Goal: Information Seeking & Learning: Learn about a topic

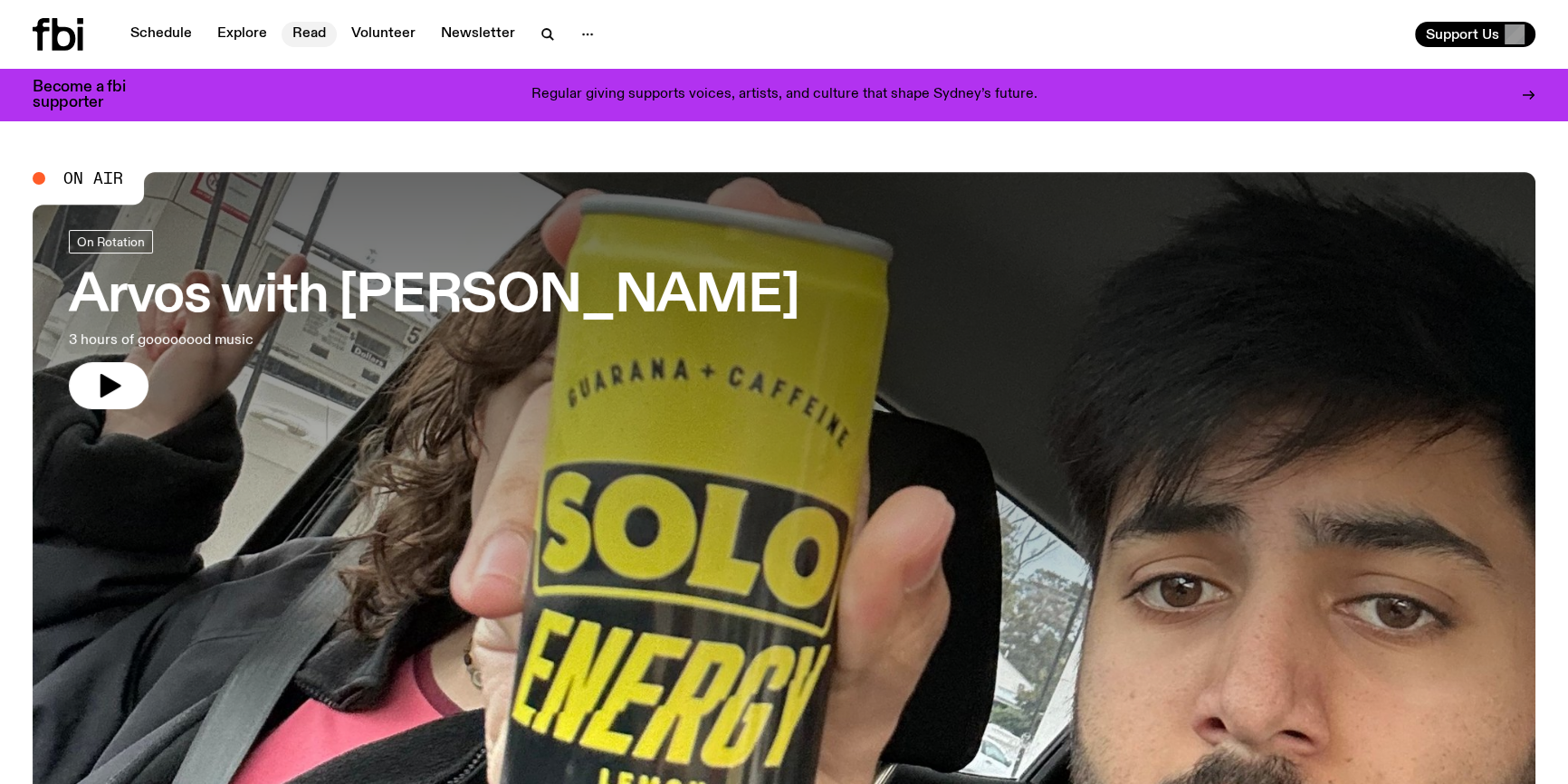
click at [320, 30] on link "Read" at bounding box center [309, 34] width 56 height 25
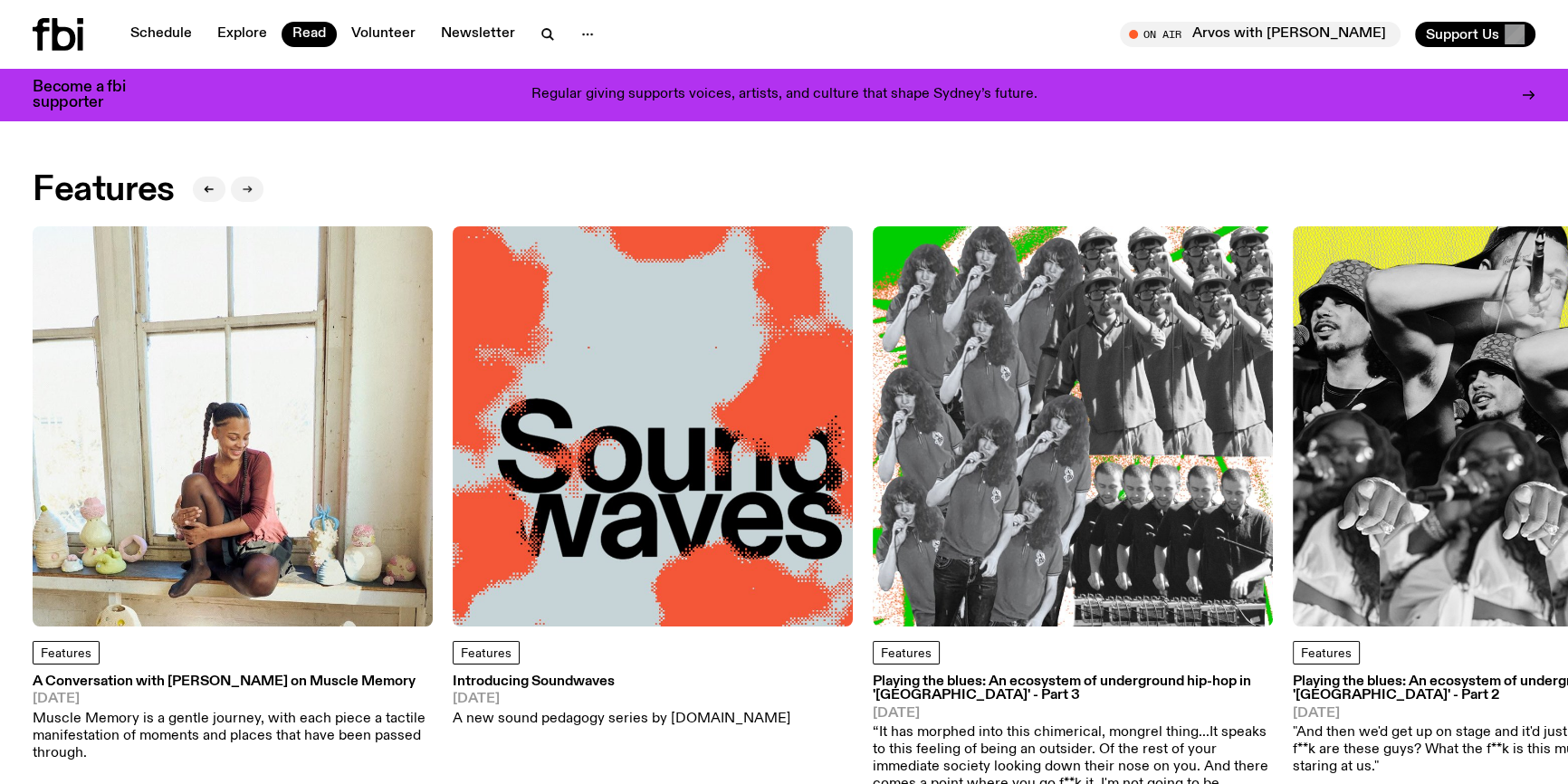
click at [258, 191] on button "button" at bounding box center [247, 189] width 32 height 25
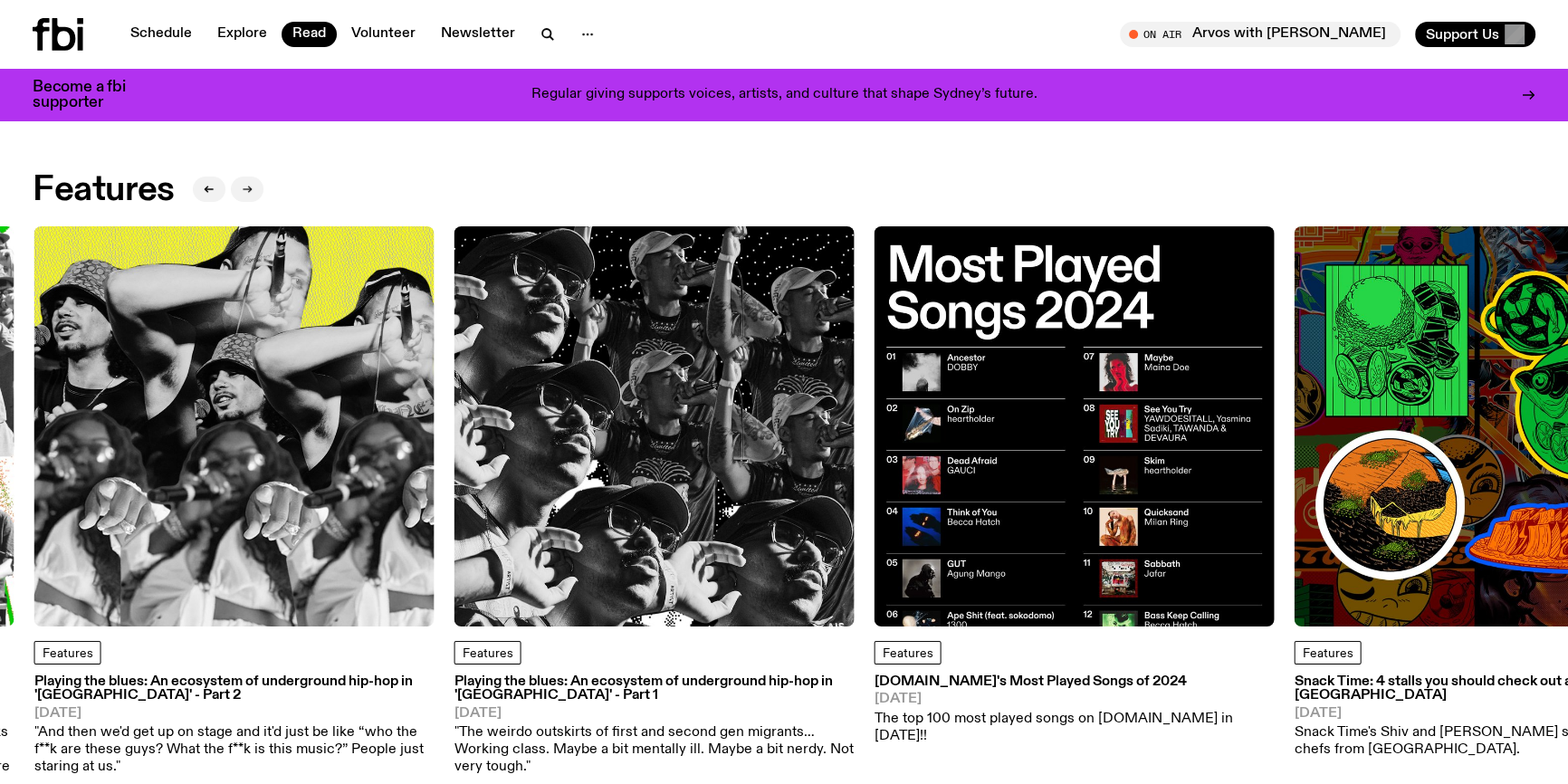
click at [253, 189] on button "button" at bounding box center [247, 189] width 32 height 25
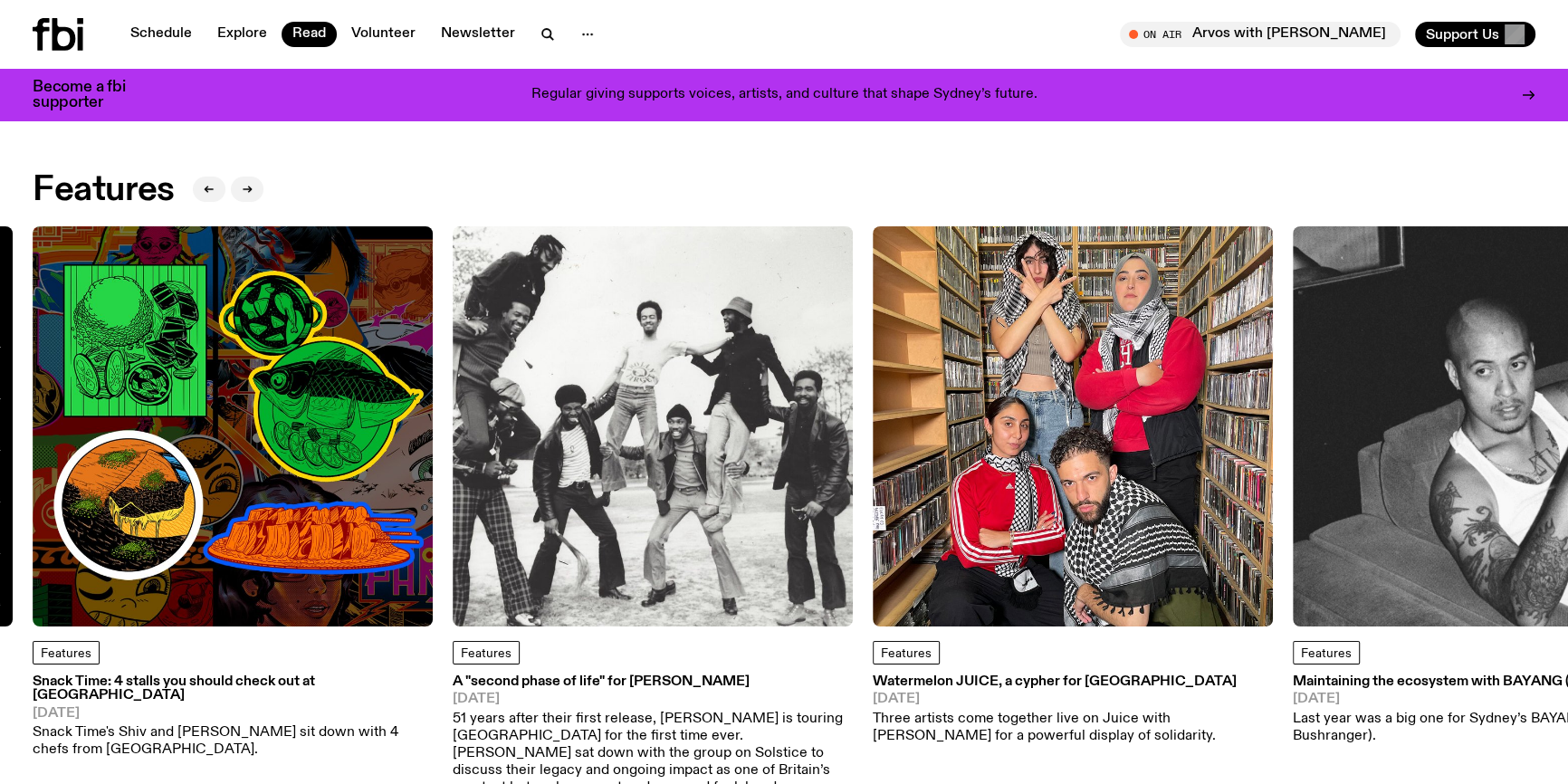
click at [327, 484] on img at bounding box center [232, 427] width 400 height 400
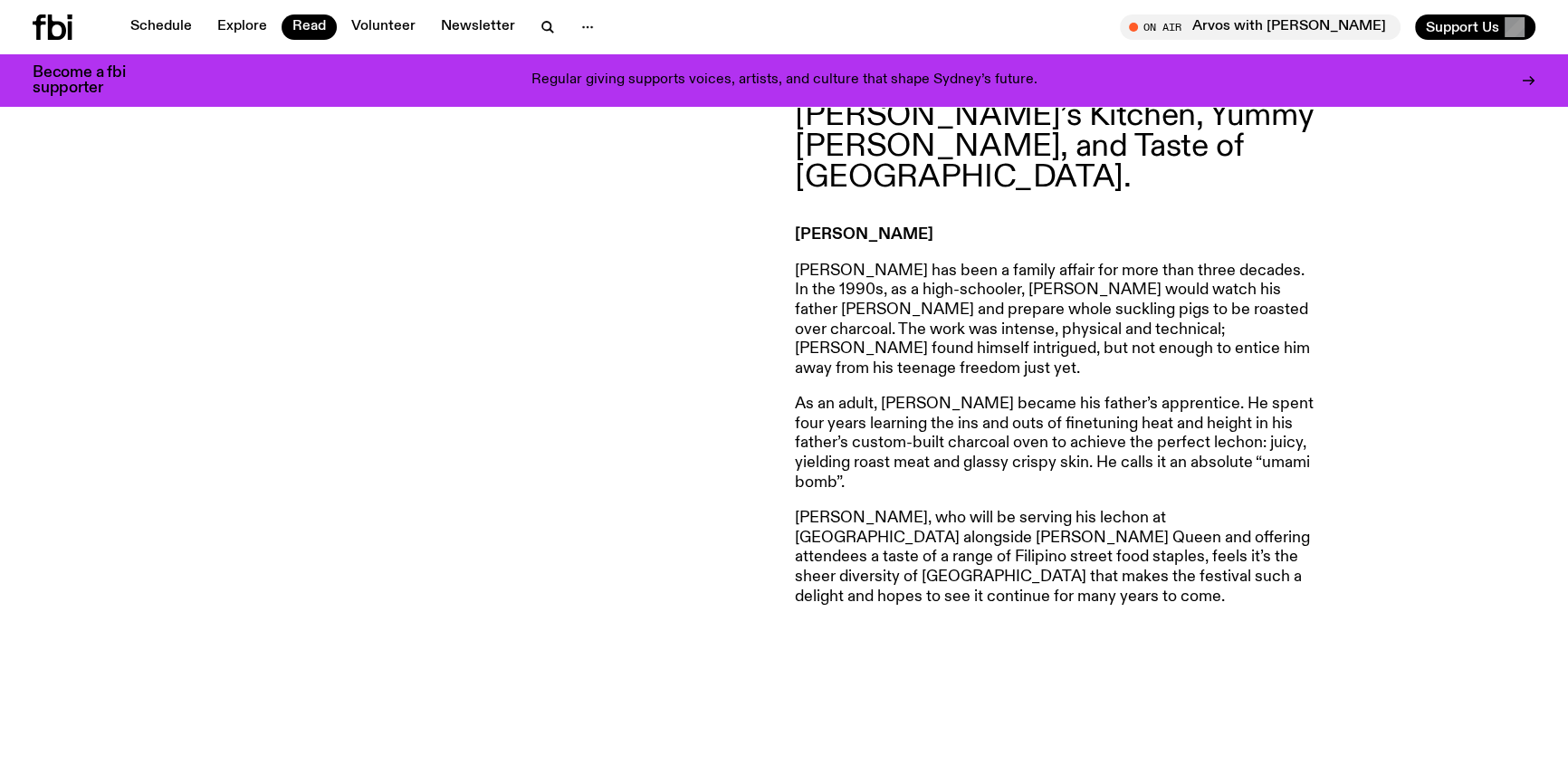
scroll to position [1315, 0]
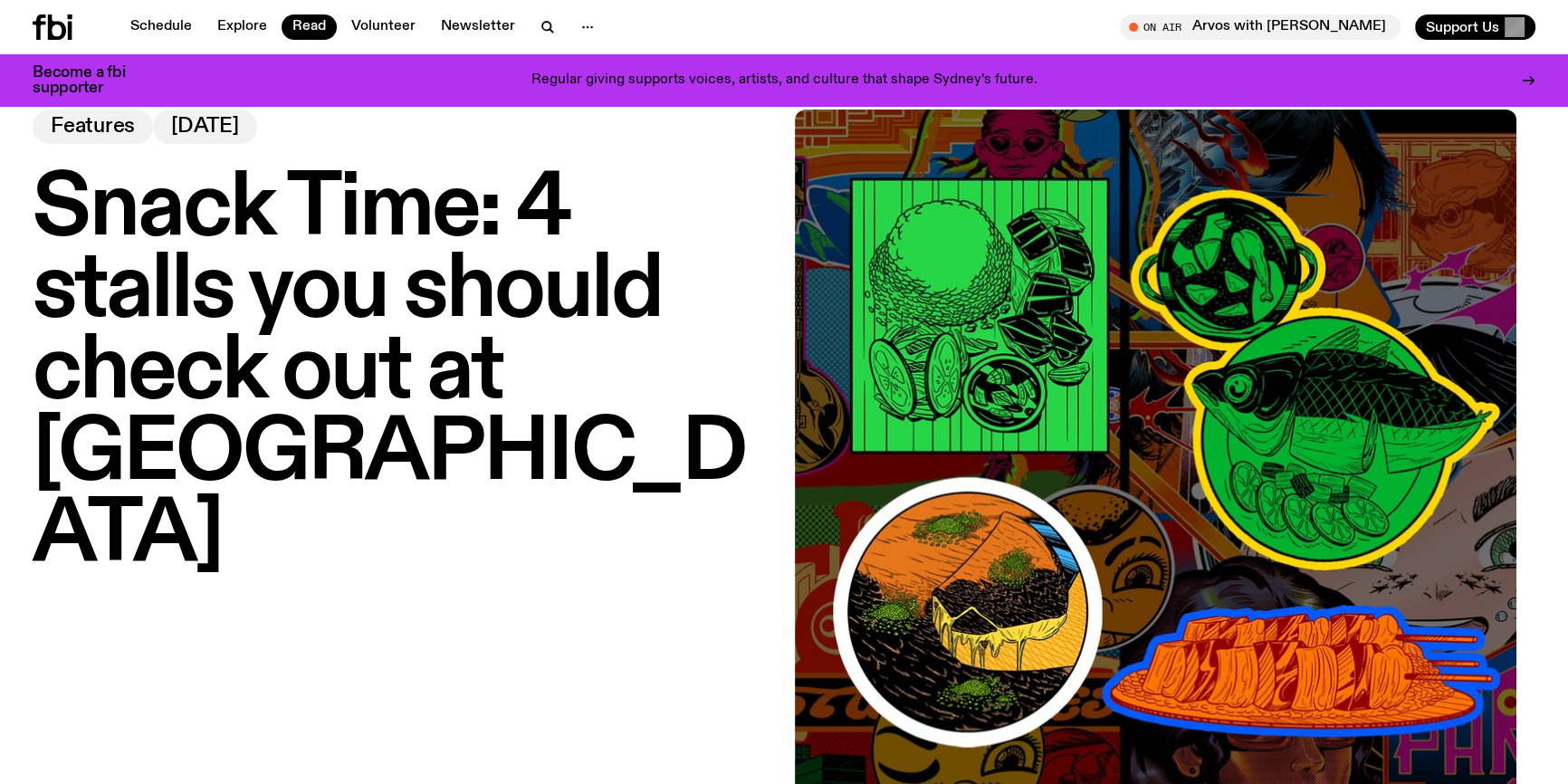
scroll to position [0, 0]
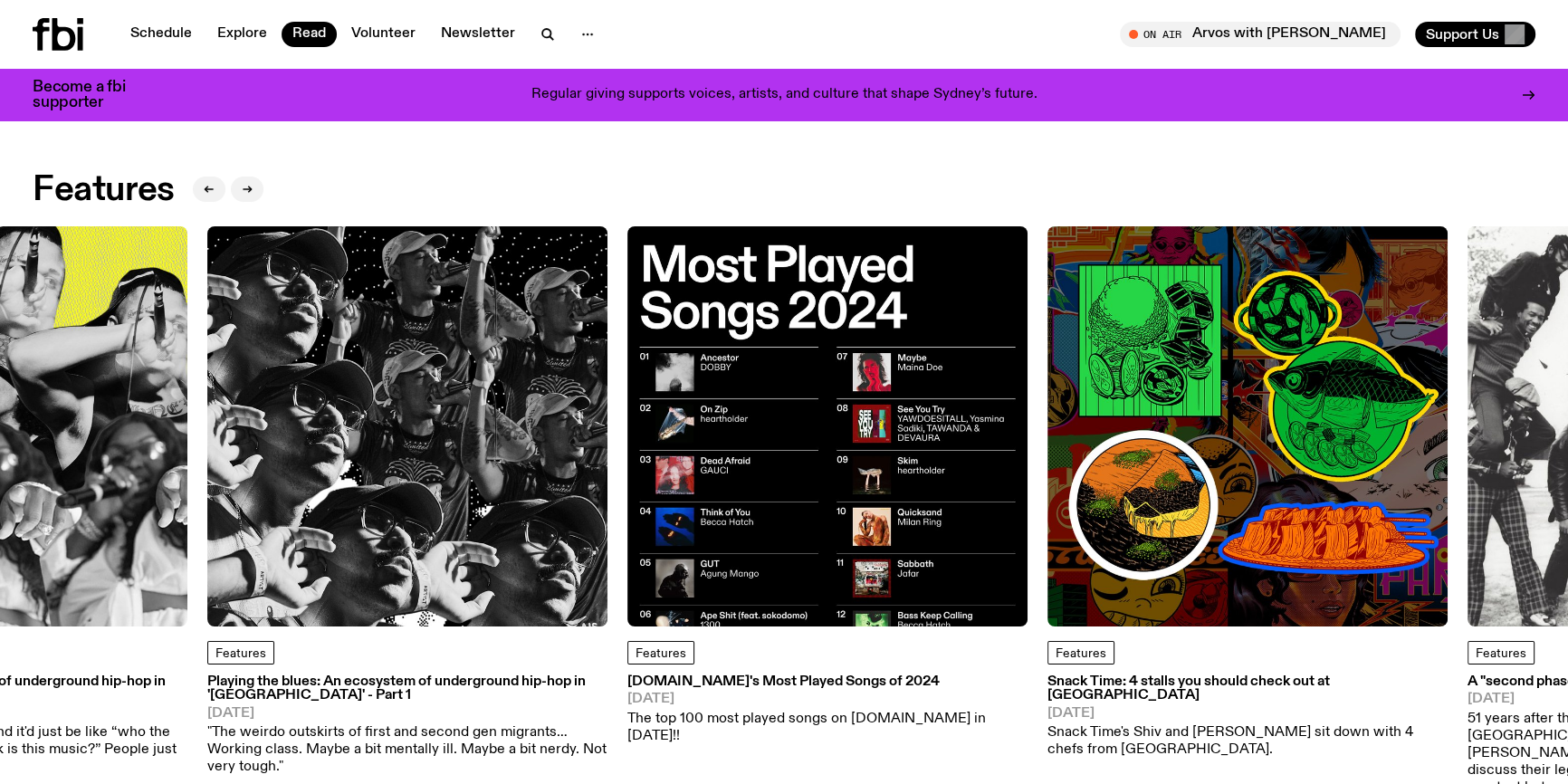
drag, startPoint x: 1506, startPoint y: 424, endPoint x: 2, endPoint y: 595, distance: 1513.7
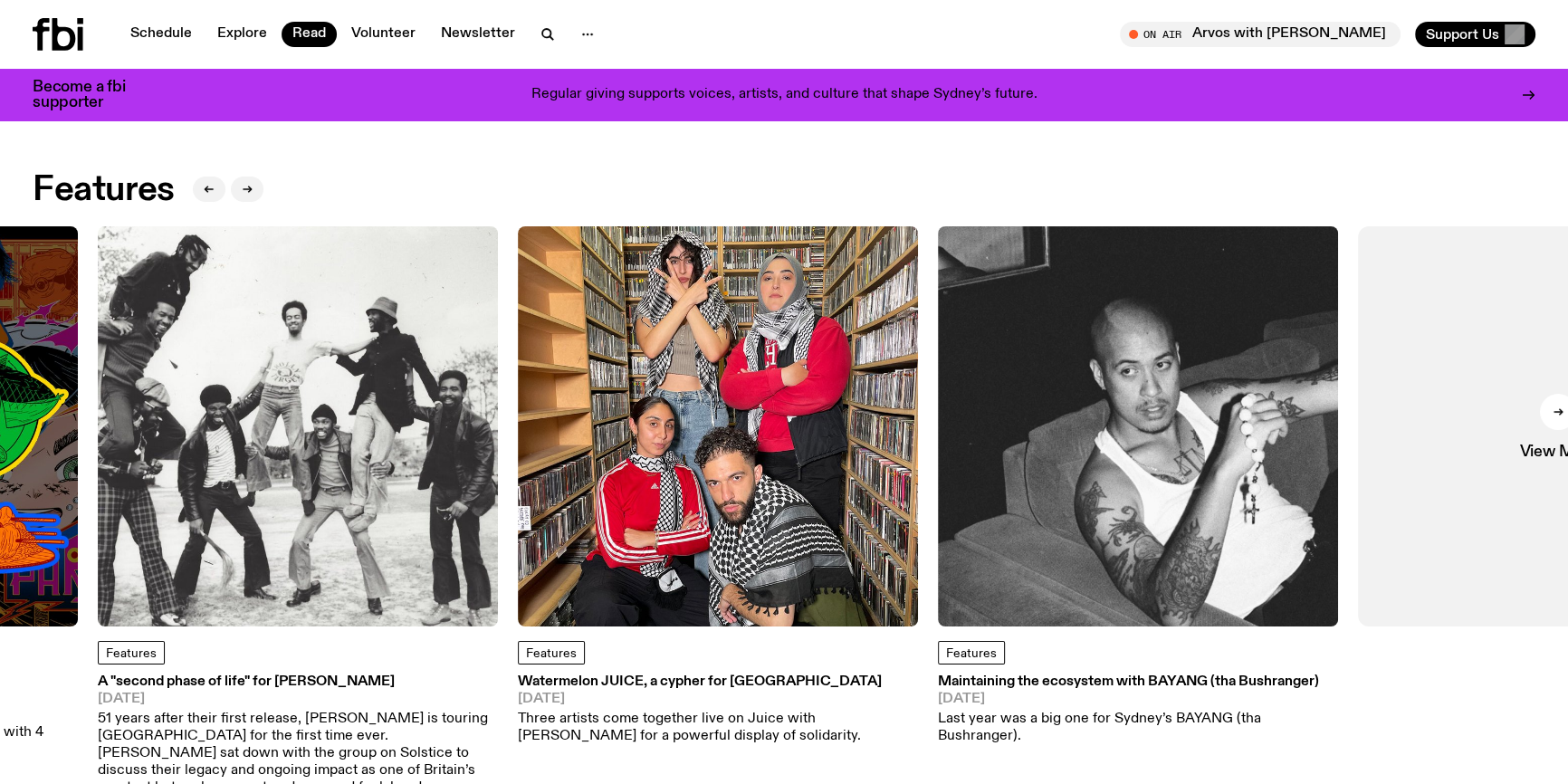
drag, startPoint x: 1195, startPoint y: 366, endPoint x: 25, endPoint y: 523, distance: 1180.5
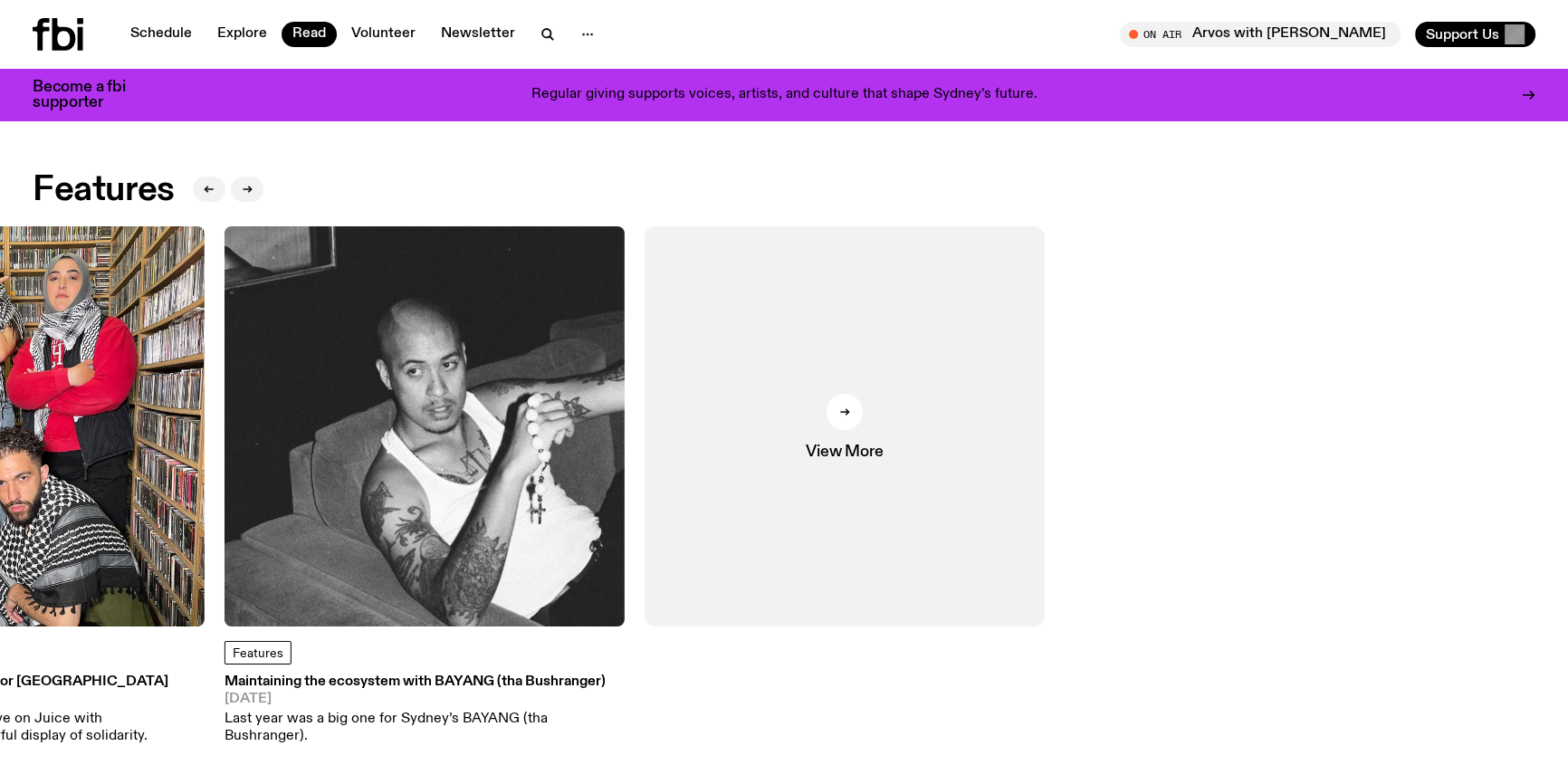
drag, startPoint x: 1270, startPoint y: 506, endPoint x: 0, endPoint y: 590, distance: 1272.8
click at [51, 581] on div "Features A Conversation with Midori Goto on Muscle Memory 07.08.25 Muscle Memor…" at bounding box center [784, 518] width 1504 height 585
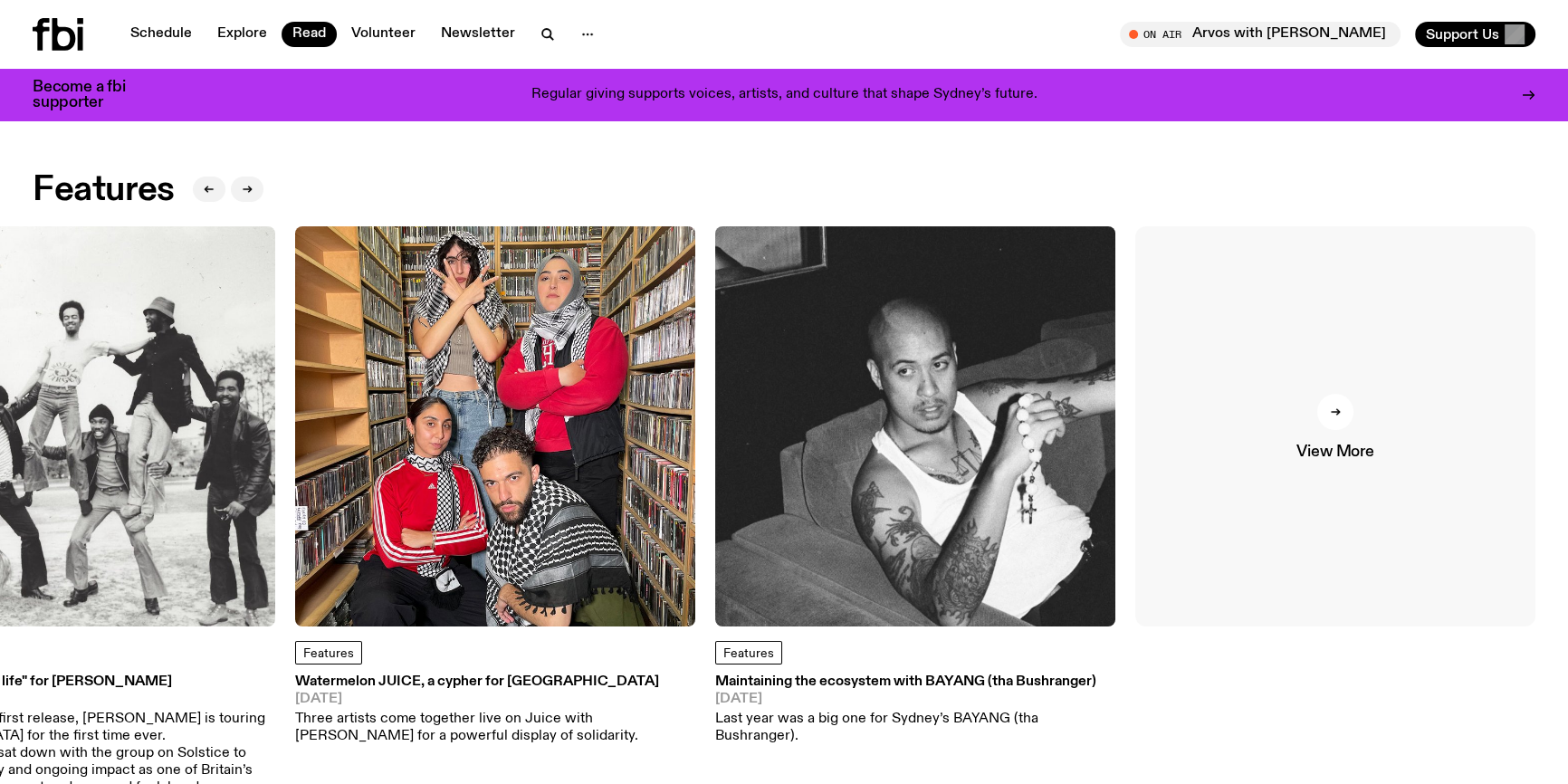
click at [1331, 402] on div at bounding box center [1336, 411] width 36 height 36
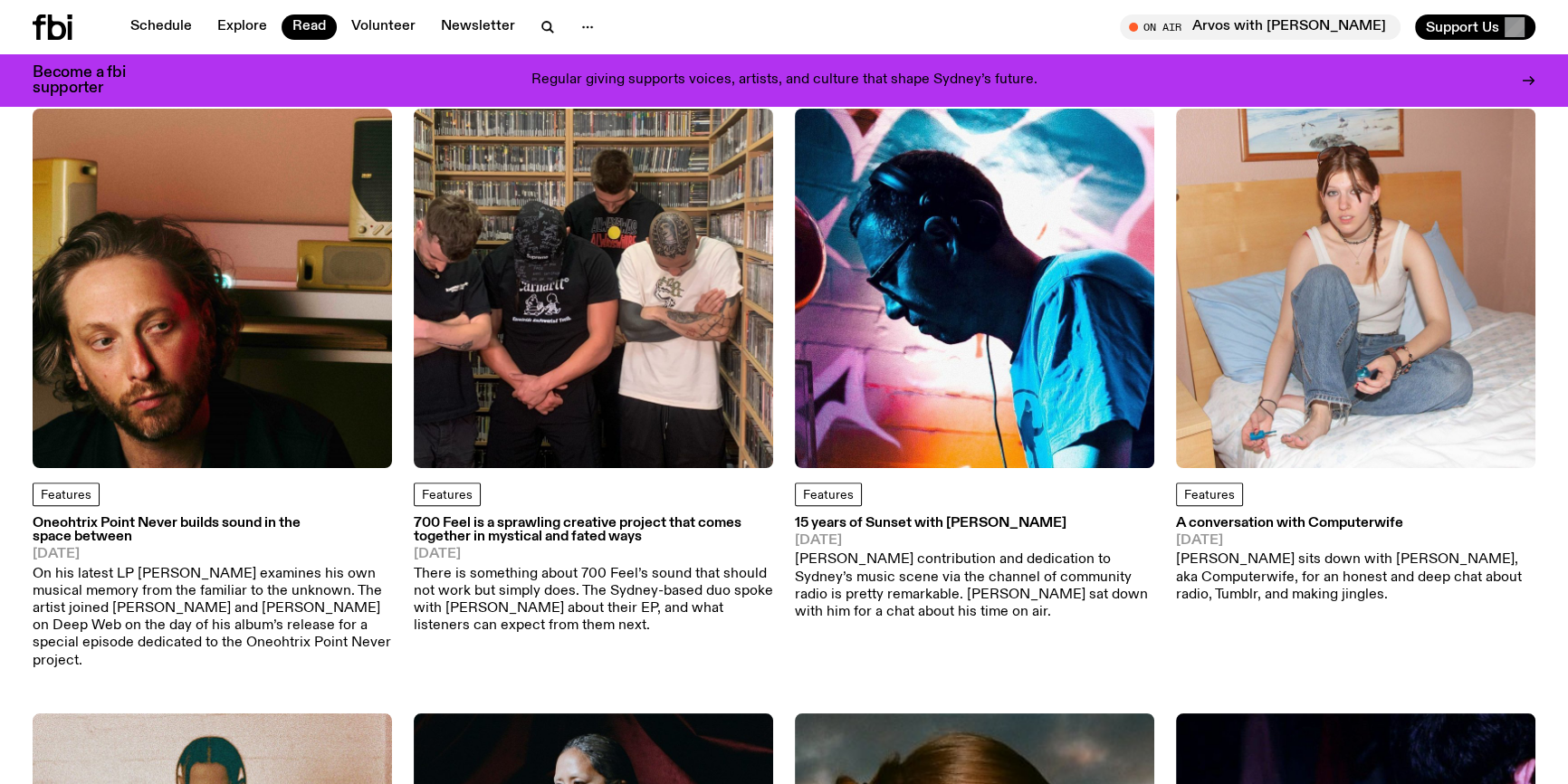
scroll to position [1932, 0]
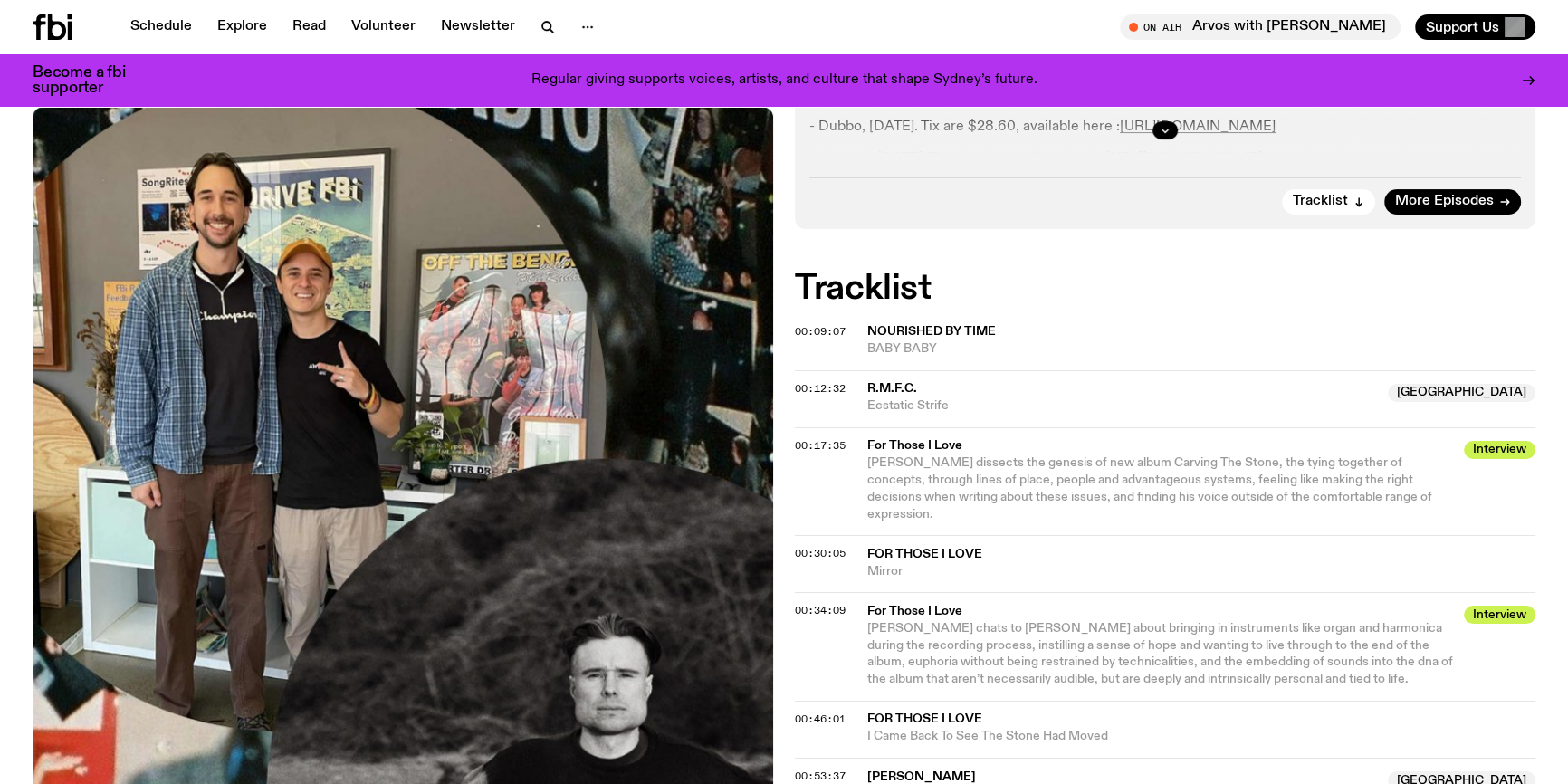
scroll to position [652, 0]
